Goal: Navigation & Orientation: Find specific page/section

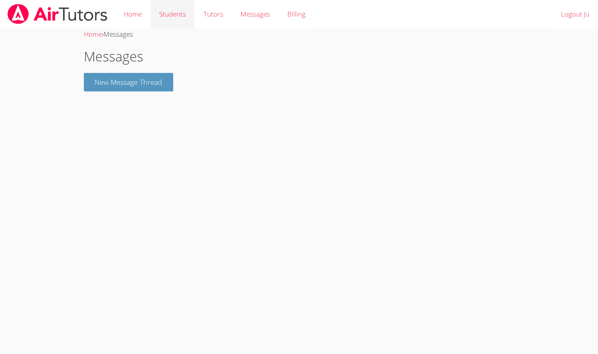
click at [176, 17] on link "Students" at bounding box center [172, 14] width 44 height 29
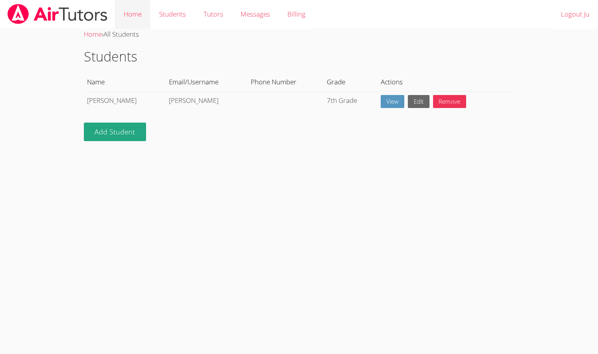
click at [141, 16] on link "Home" at bounding box center [132, 14] width 35 height 29
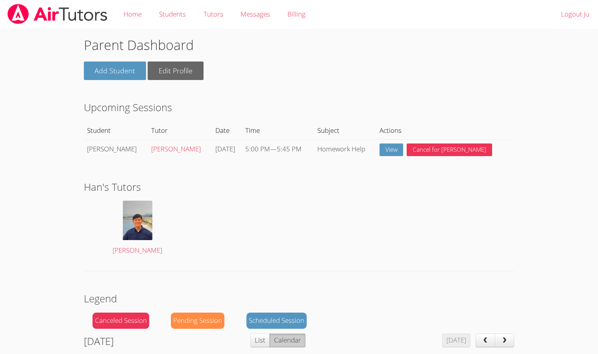
click at [262, 212] on div "Han's Tutors [PERSON_NAME]" at bounding box center [299, 220] width 431 height 82
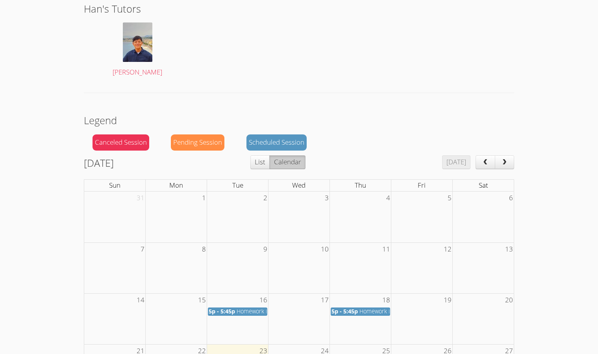
scroll to position [104, 0]
